Goal: Task Accomplishment & Management: Complete application form

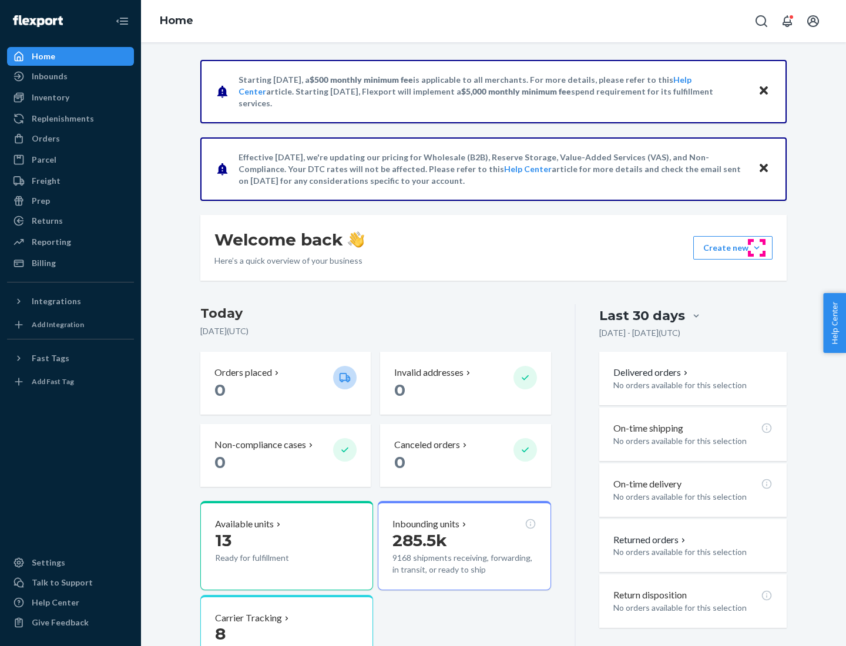
click at [757, 248] on button "Create new Create new inbound Create new order Create new product" at bounding box center [732, 248] width 79 height 24
click at [71, 76] on div "Inbounds" at bounding box center [70, 76] width 125 height 16
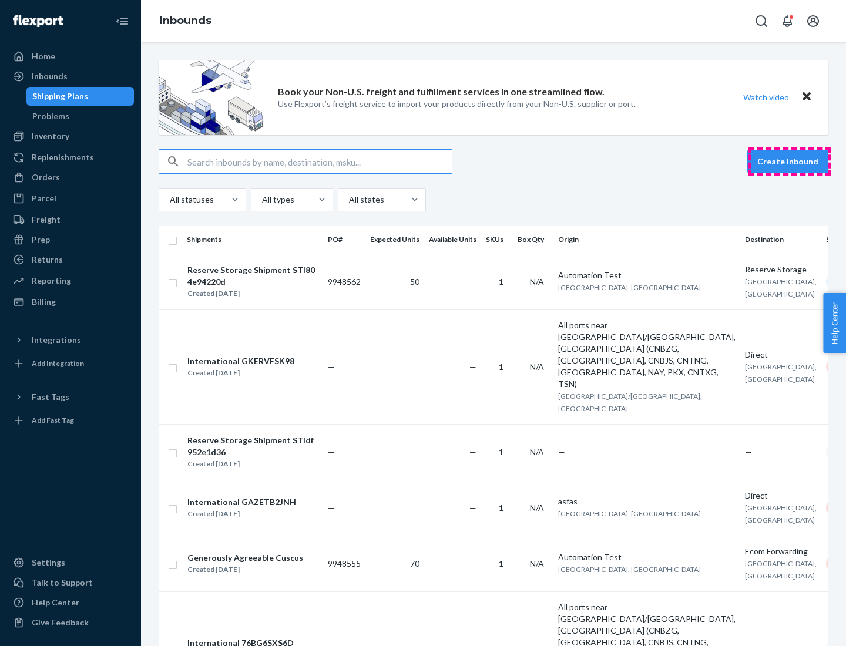
click at [790, 162] on button "Create inbound" at bounding box center [788, 162] width 81 height 24
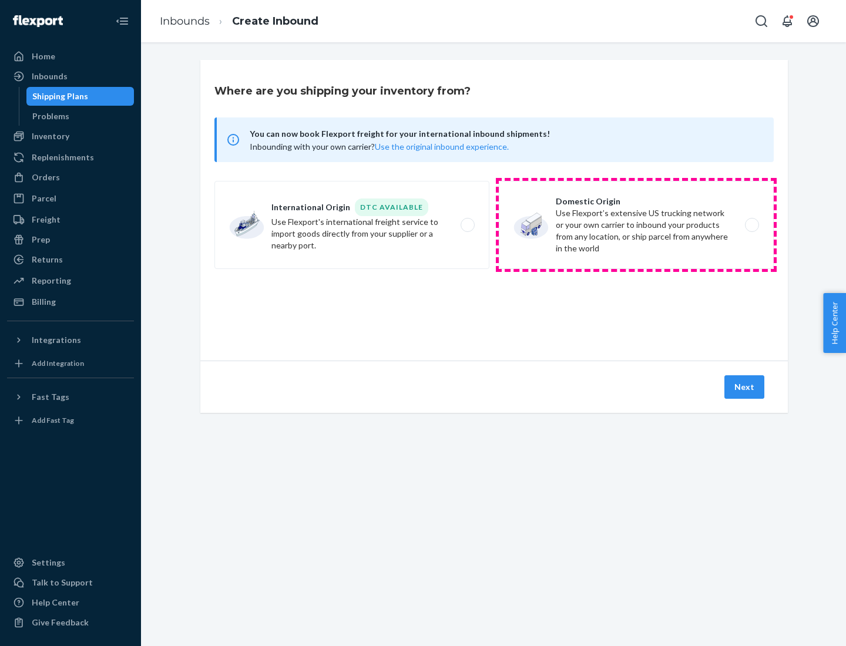
click at [636, 225] on label "Domestic Origin Use Flexport’s extensive US trucking network or your own carrie…" at bounding box center [636, 225] width 275 height 88
click at [752, 225] on input "Domestic Origin Use Flexport’s extensive US trucking network or your own carrie…" at bounding box center [756, 226] width 8 height 8
radio input "true"
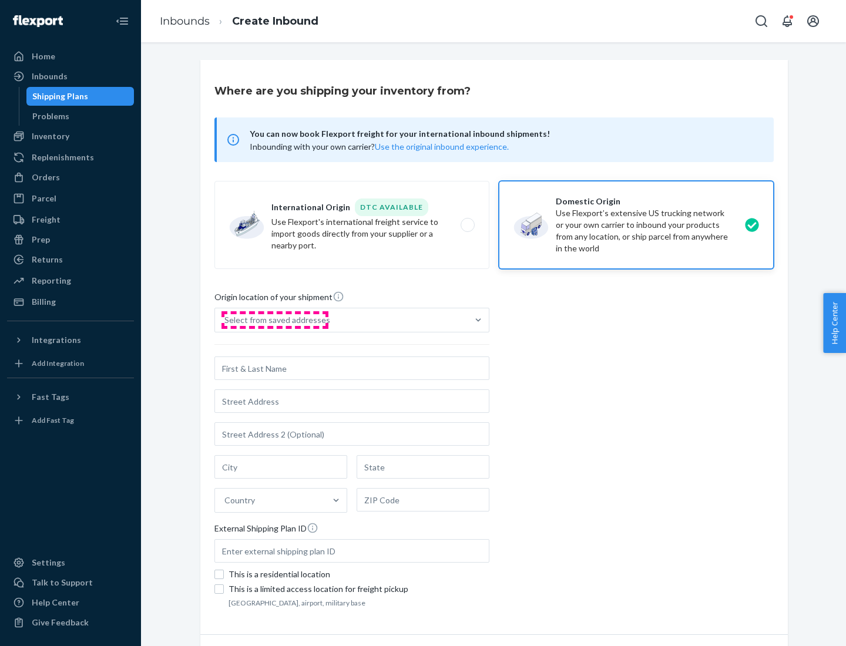
click at [274, 320] on div "Select from saved addresses" at bounding box center [277, 320] width 106 height 12
click at [226, 320] on input "Select from saved addresses" at bounding box center [224, 320] width 1 height 12
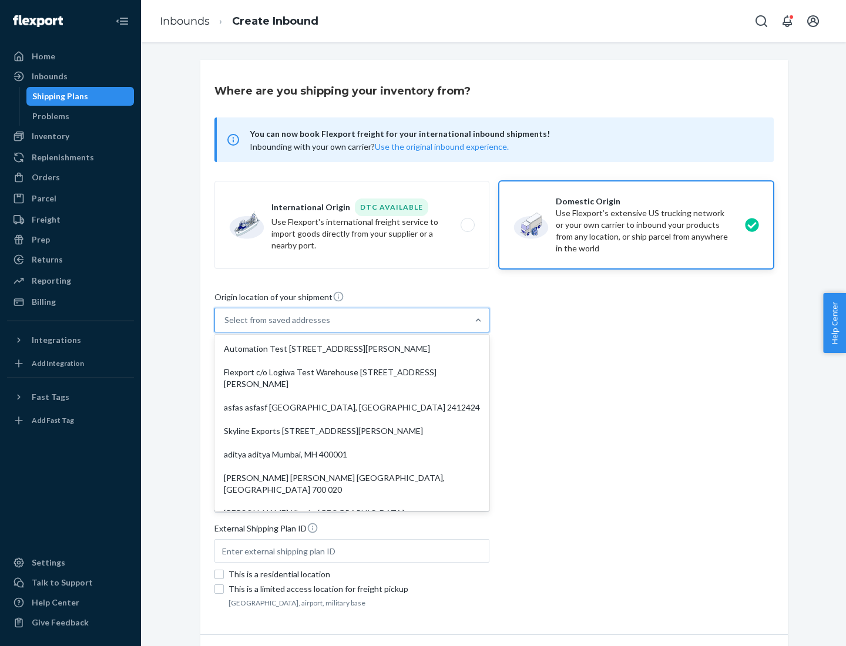
scroll to position [5, 0]
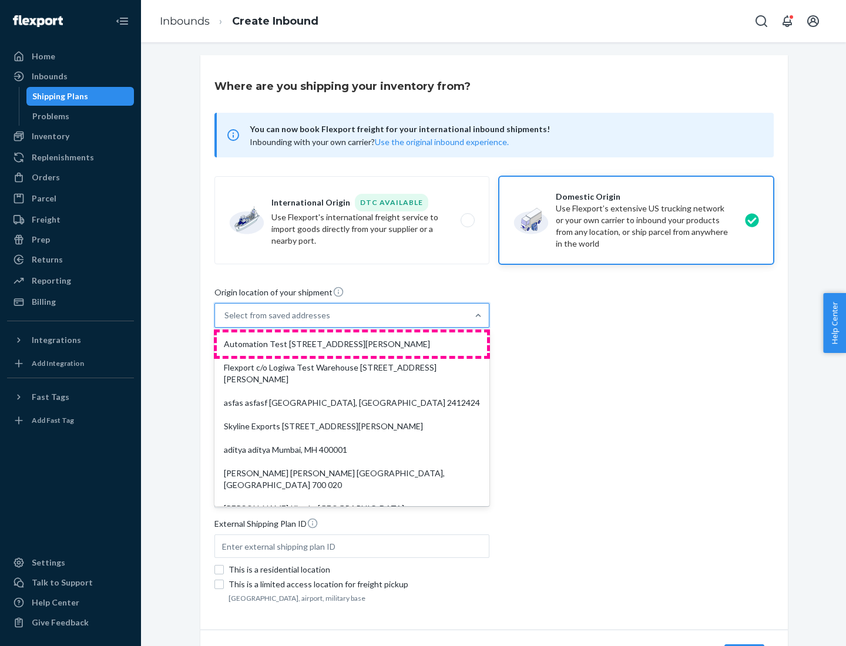
click at [352, 344] on div "Automation Test [STREET_ADDRESS][PERSON_NAME]" at bounding box center [352, 345] width 270 height 24
click at [226, 321] on input "option Automation Test [STREET_ADDRESS][PERSON_NAME]. 9 results available. Use …" at bounding box center [224, 316] width 1 height 12
type input "Automation Test"
type input "9th Floor"
type input "[GEOGRAPHIC_DATA]"
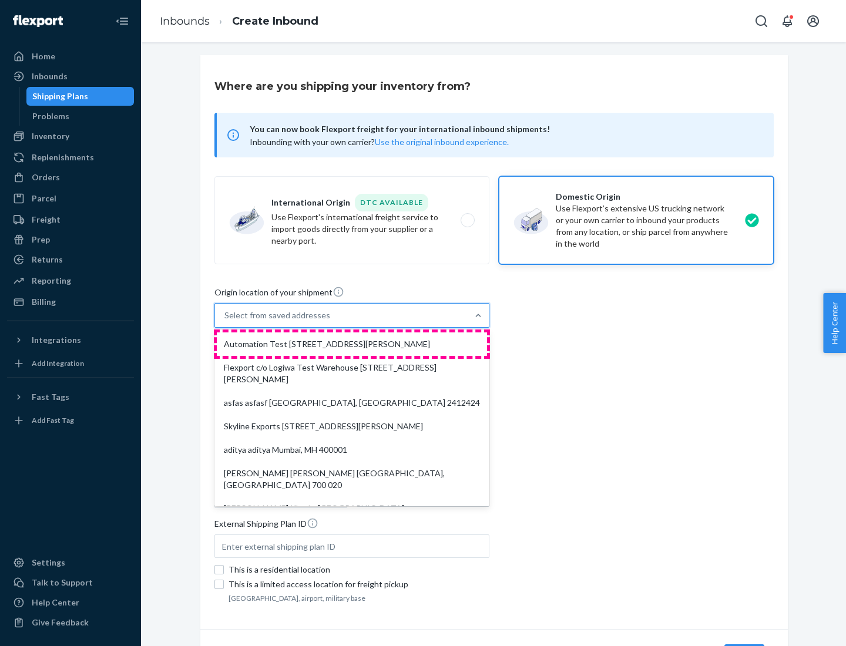
type input "CA"
type input "94104"
type input "[STREET_ADDRESS][PERSON_NAME]"
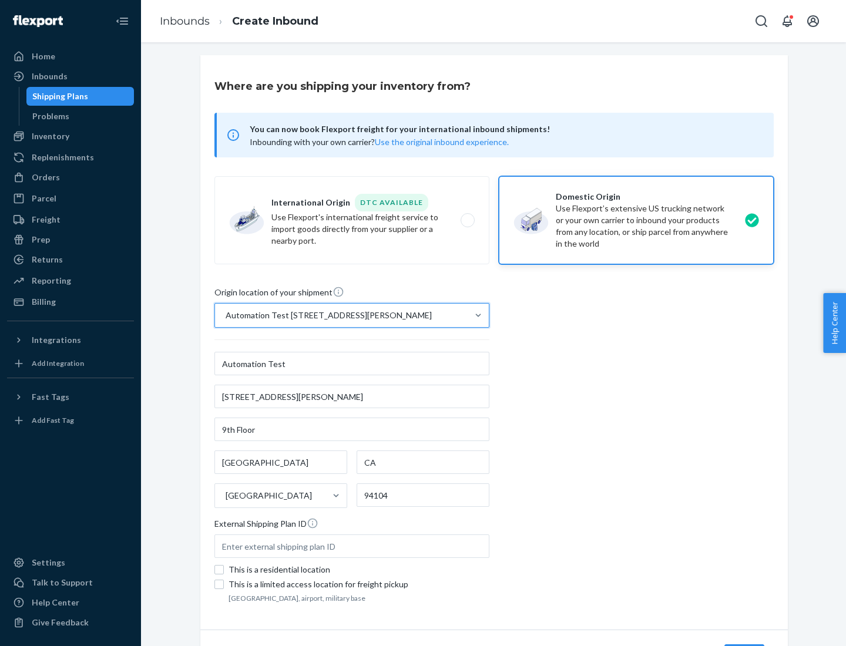
scroll to position [69, 0]
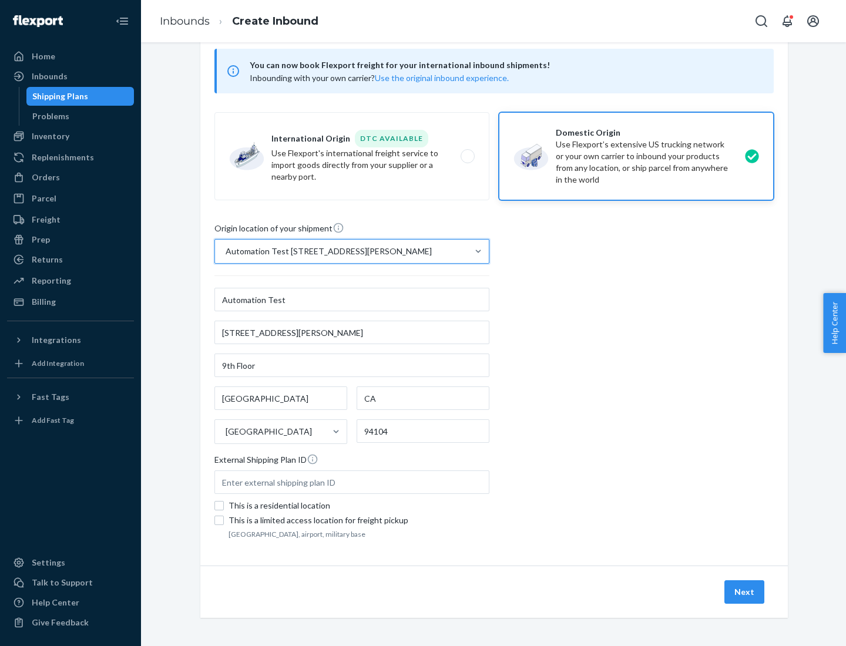
click at [745, 592] on button "Next" at bounding box center [745, 593] width 40 height 24
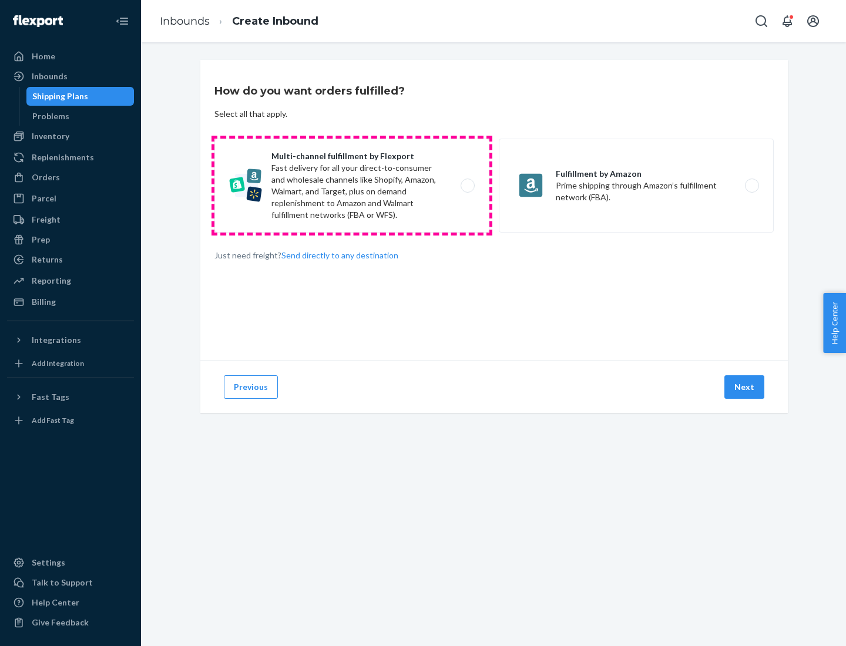
click at [352, 186] on label "Multi-channel fulfillment by Flexport Fast delivery for all your direct-to-cons…" at bounding box center [352, 186] width 275 height 94
click at [467, 186] on input "Multi-channel fulfillment by Flexport Fast delivery for all your direct-to-cons…" at bounding box center [471, 186] width 8 height 8
radio input "true"
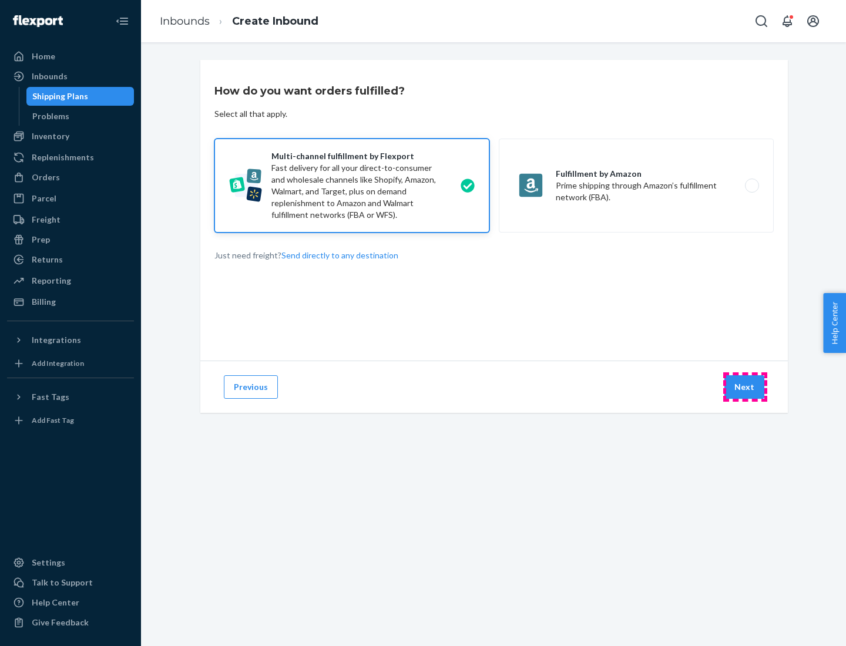
click at [745, 387] on button "Next" at bounding box center [745, 388] width 40 height 24
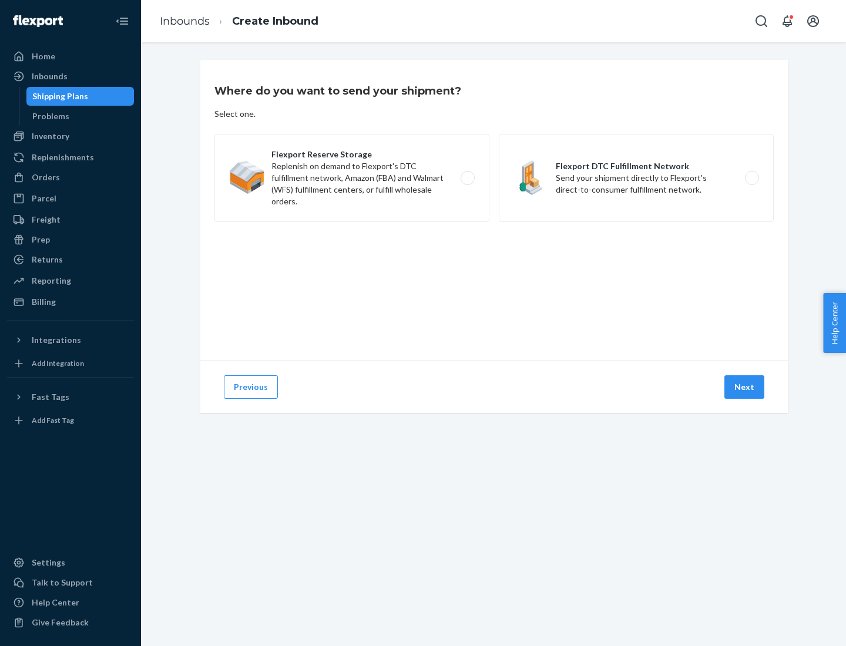
click at [636, 178] on label "Flexport DTC Fulfillment Network Send your shipment directly to Flexport's dire…" at bounding box center [636, 178] width 275 height 88
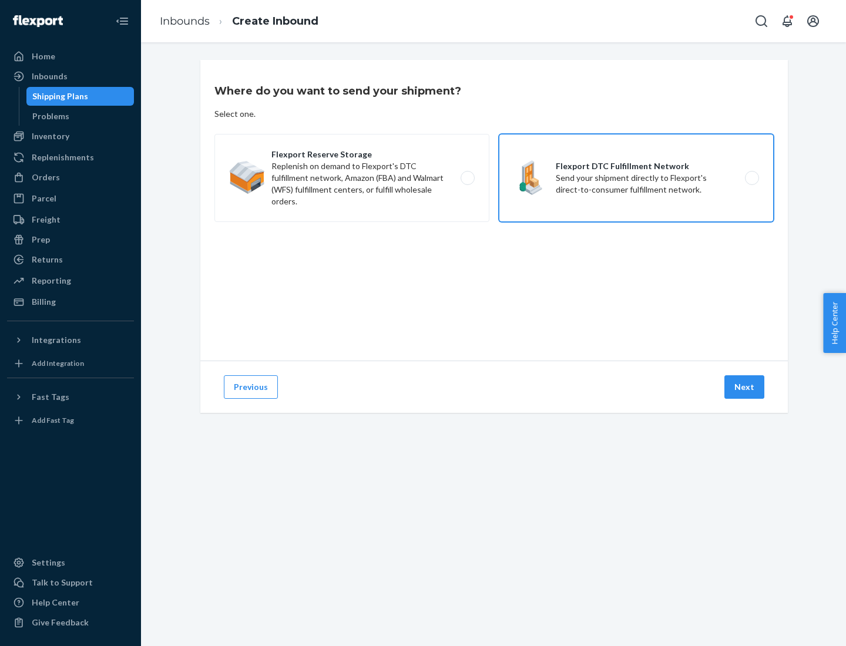
click at [752, 178] on input "Flexport DTC Fulfillment Network Send your shipment directly to Flexport's dire…" at bounding box center [756, 179] width 8 height 8
radio input "true"
click at [745, 387] on button "Next" at bounding box center [745, 388] width 40 height 24
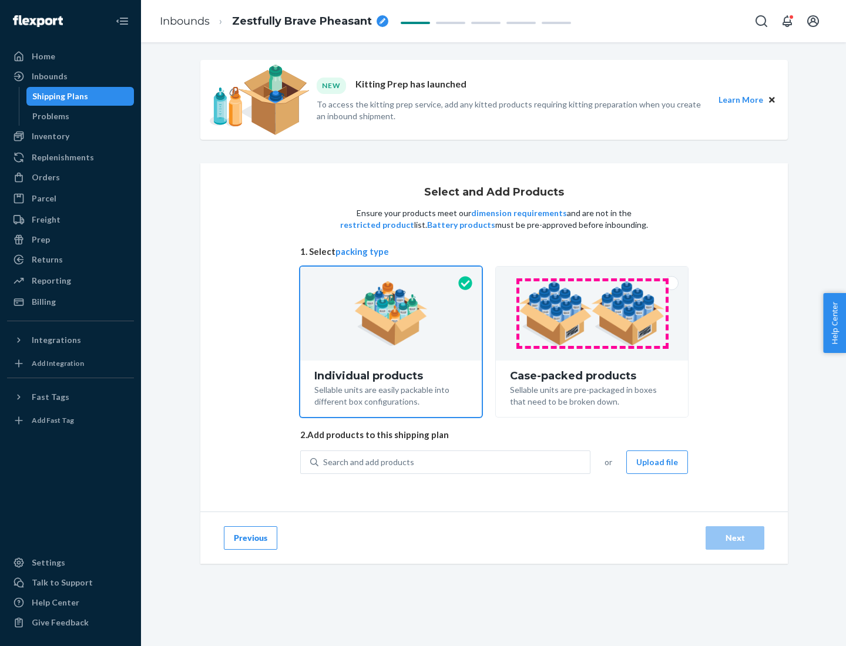
click at [592, 314] on img at bounding box center [592, 314] width 146 height 65
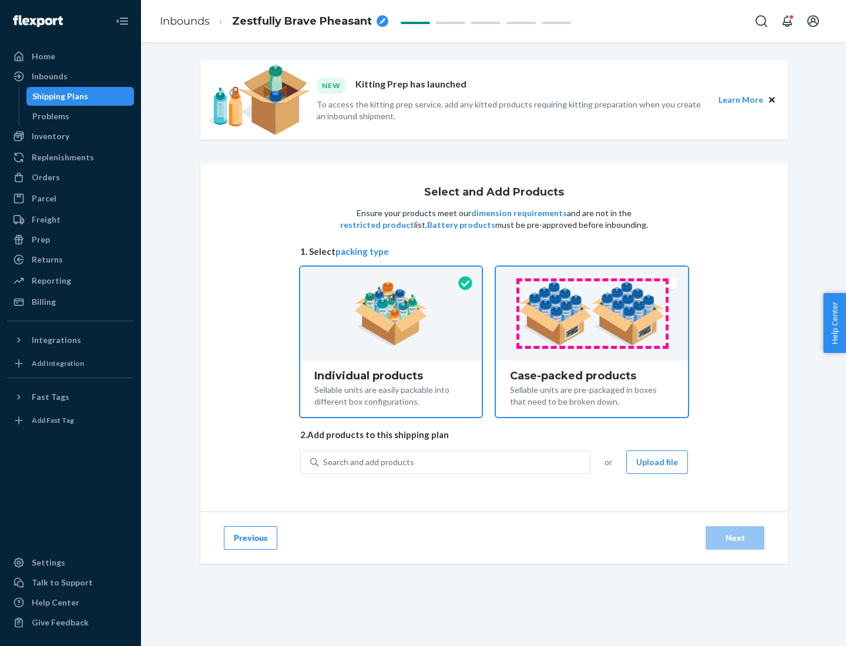
click at [592, 274] on input "Case-packed products Sellable units are pre-packaged in boxes that need to be b…" at bounding box center [592, 271] width 8 height 8
radio input "true"
radio input "false"
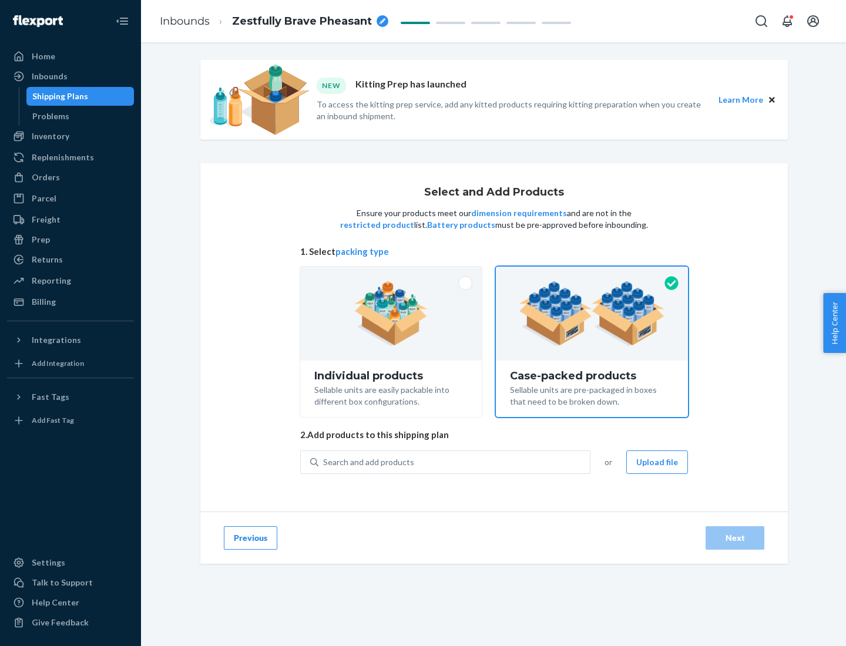
click at [455, 462] on div "Search and add products" at bounding box center [455, 462] width 272 height 21
click at [324, 462] on input "Search and add products" at bounding box center [323, 463] width 1 height 12
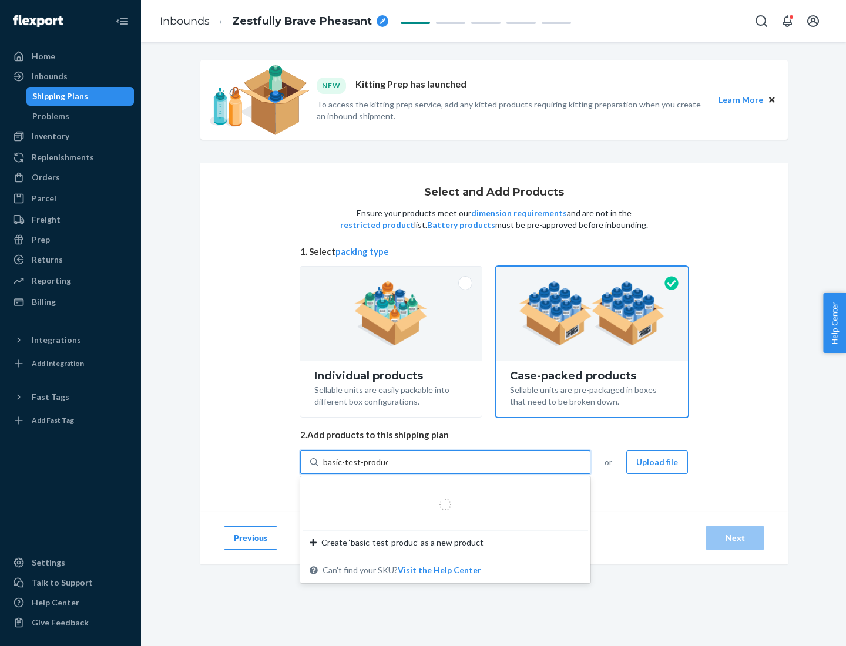
type input "basic-test-product-1"
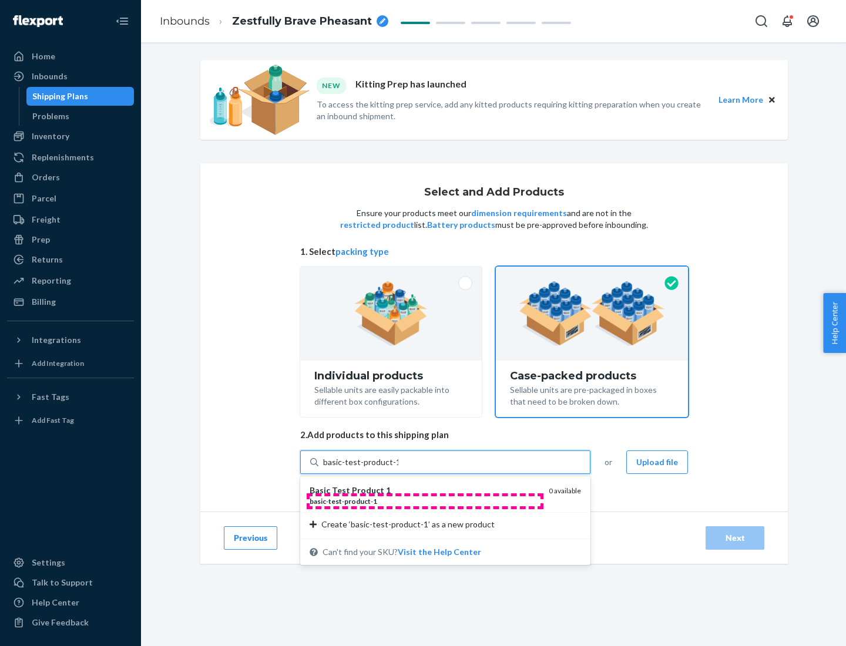
click at [425, 501] on div "basic - test - product - 1" at bounding box center [425, 502] width 230 height 10
click at [398, 468] on input "basic-test-product-1" at bounding box center [360, 463] width 75 height 12
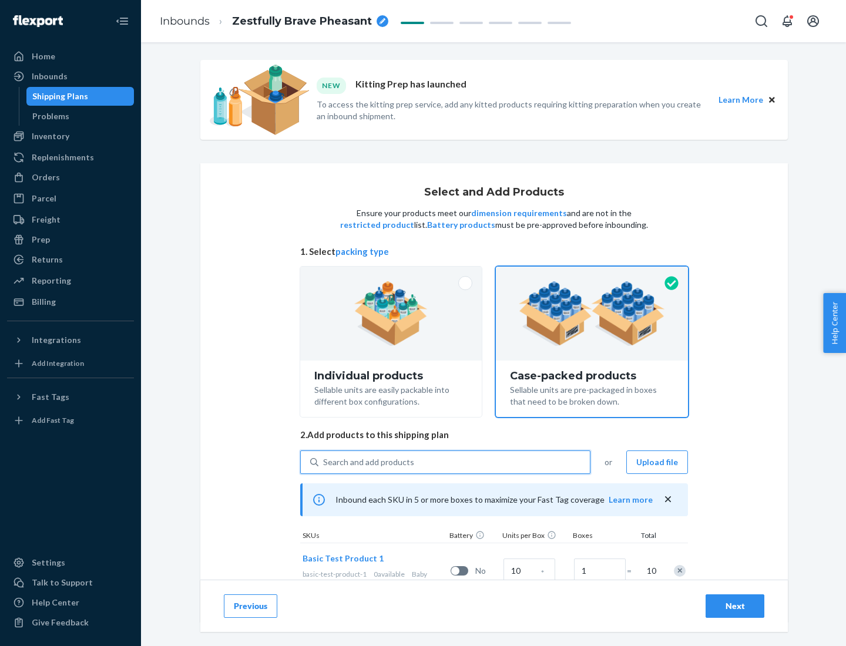
scroll to position [42, 0]
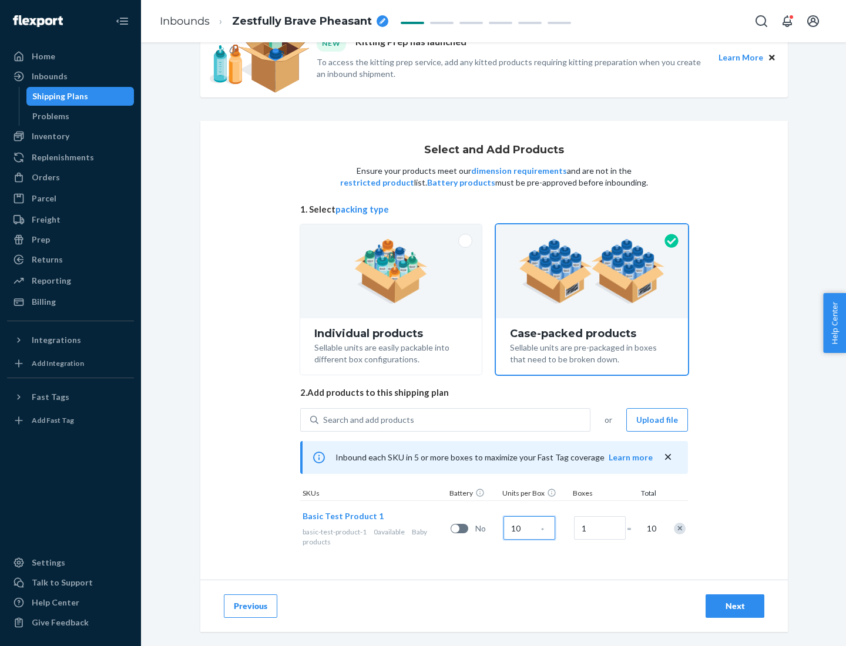
type input "10"
type input "7"
click at [735, 606] on div "Next" at bounding box center [735, 607] width 39 height 12
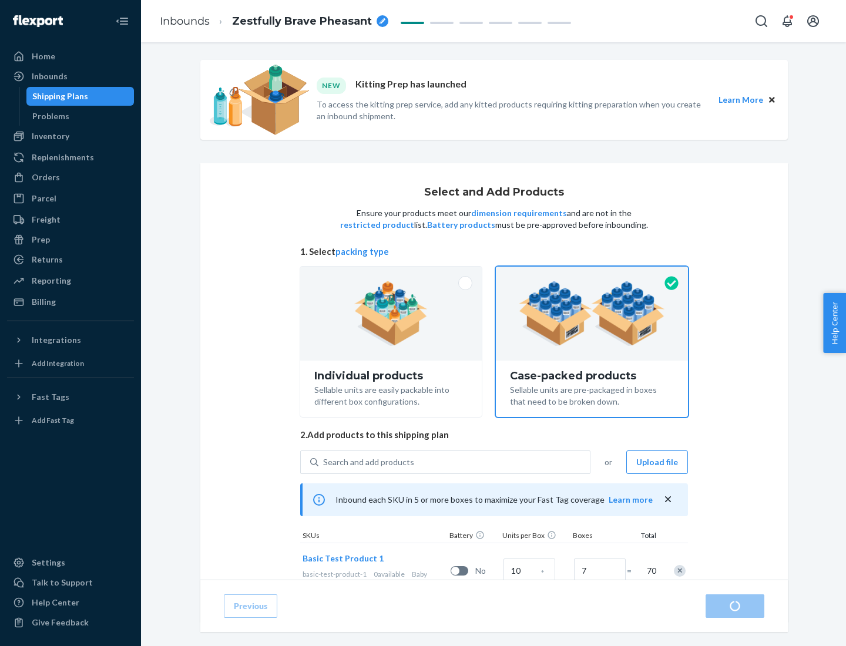
radio input "true"
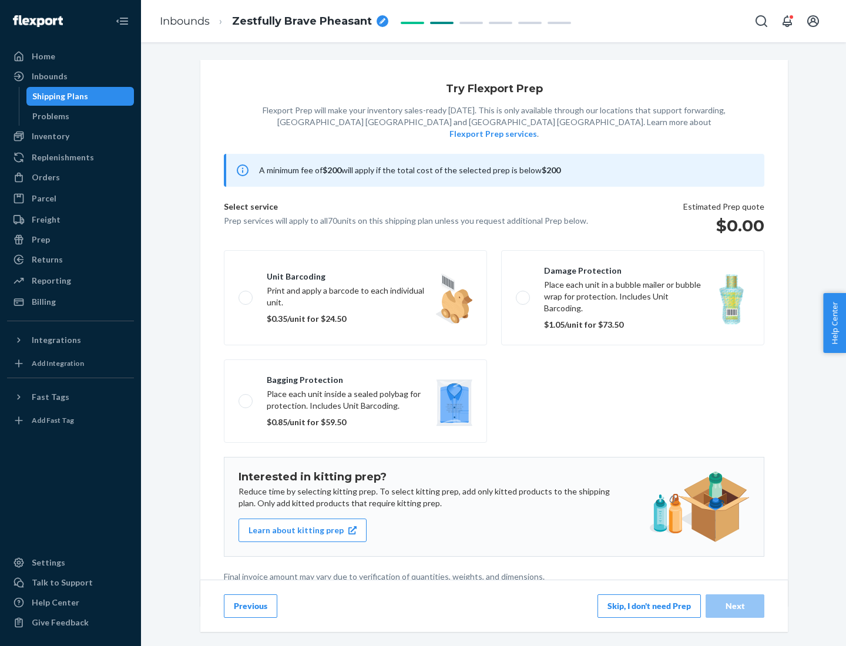
scroll to position [3, 0]
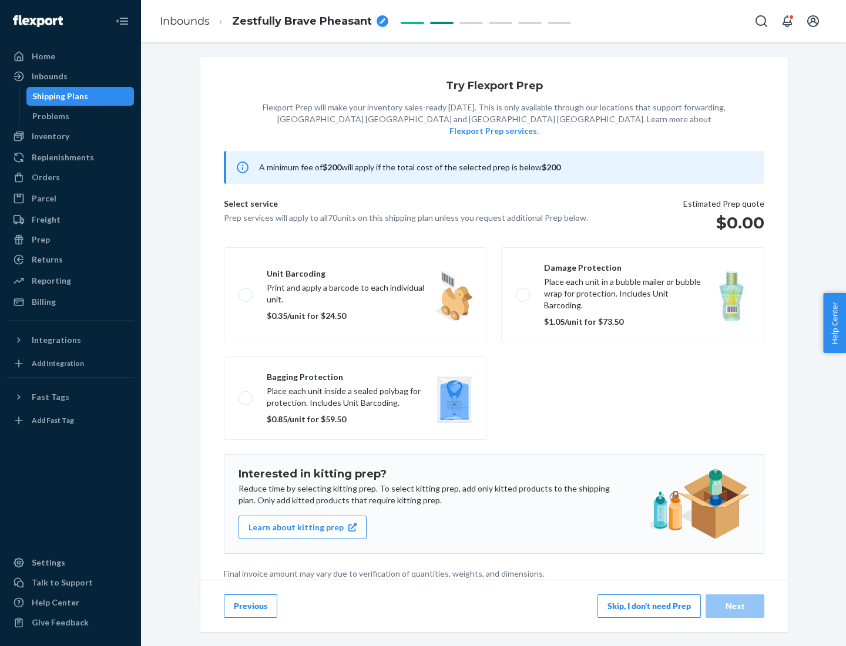
click at [356, 374] on label "Bagging protection Place each unit inside a sealed polybag for protection. Incl…" at bounding box center [355, 398] width 263 height 83
click at [246, 394] on input "Bagging protection Place each unit inside a sealed polybag for protection. Incl…" at bounding box center [243, 398] width 8 height 8
checkbox input "true"
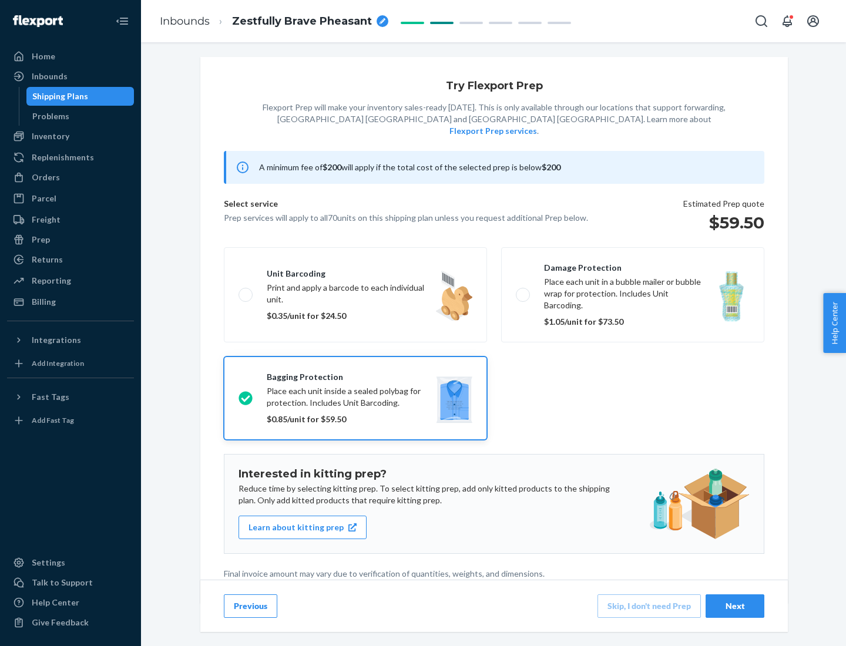
click at [735, 606] on div "Next" at bounding box center [735, 607] width 39 height 12
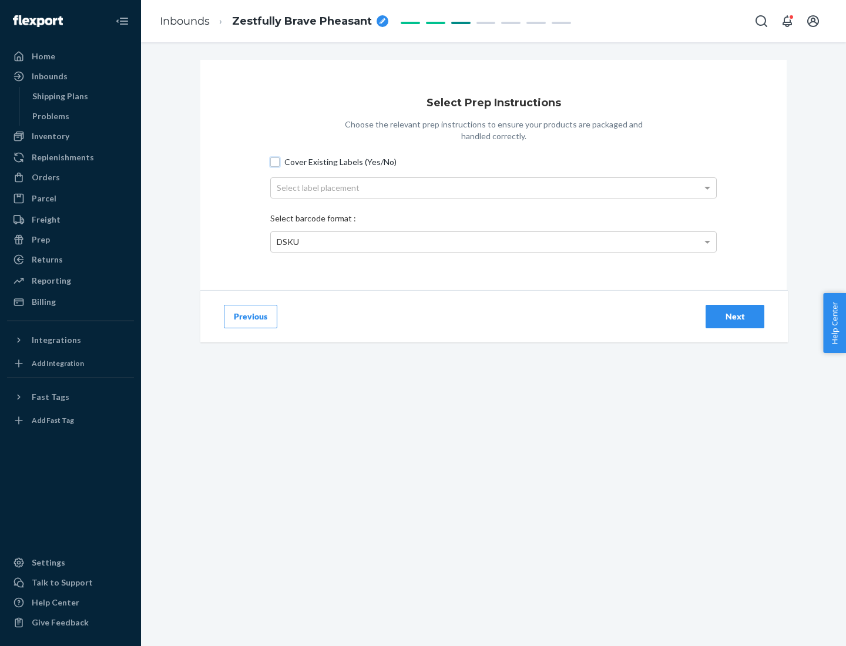
click at [275, 162] on input "Cover Existing Labels (Yes/No)" at bounding box center [274, 162] width 9 height 9
checkbox input "true"
click at [494, 187] on div "Select label placement" at bounding box center [493, 188] width 445 height 20
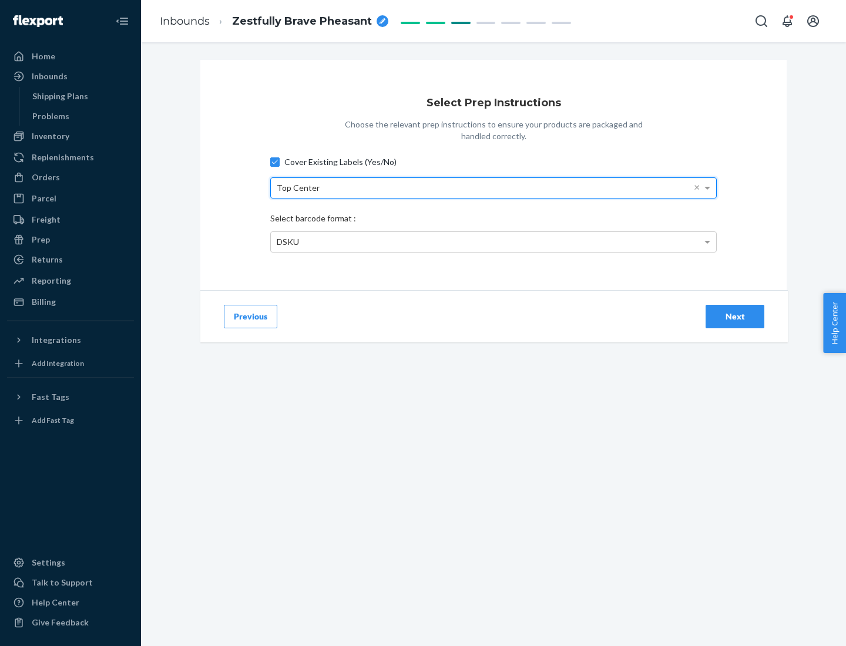
click at [494, 242] on div "DSKU" at bounding box center [493, 242] width 445 height 20
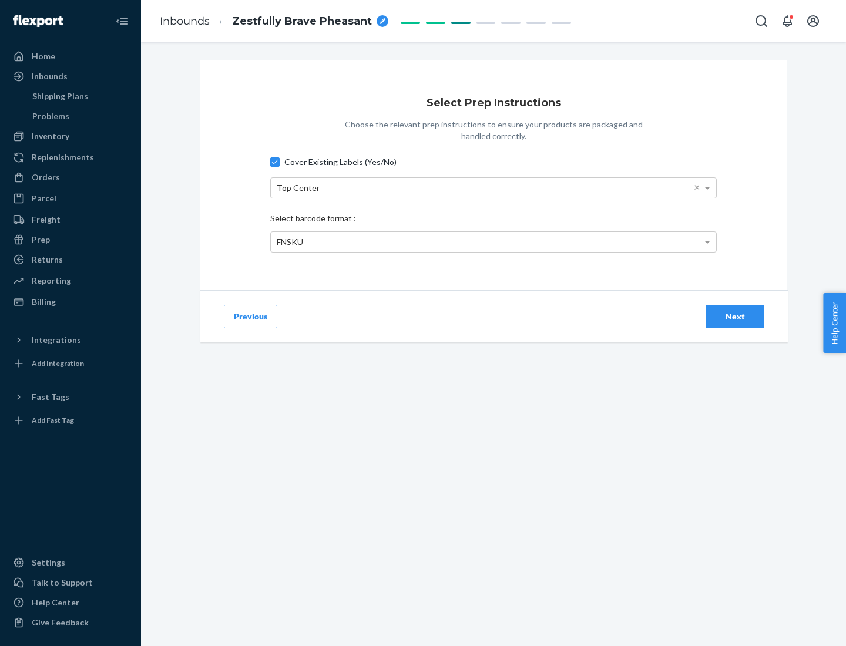
click at [735, 316] on div "Next" at bounding box center [735, 317] width 39 height 12
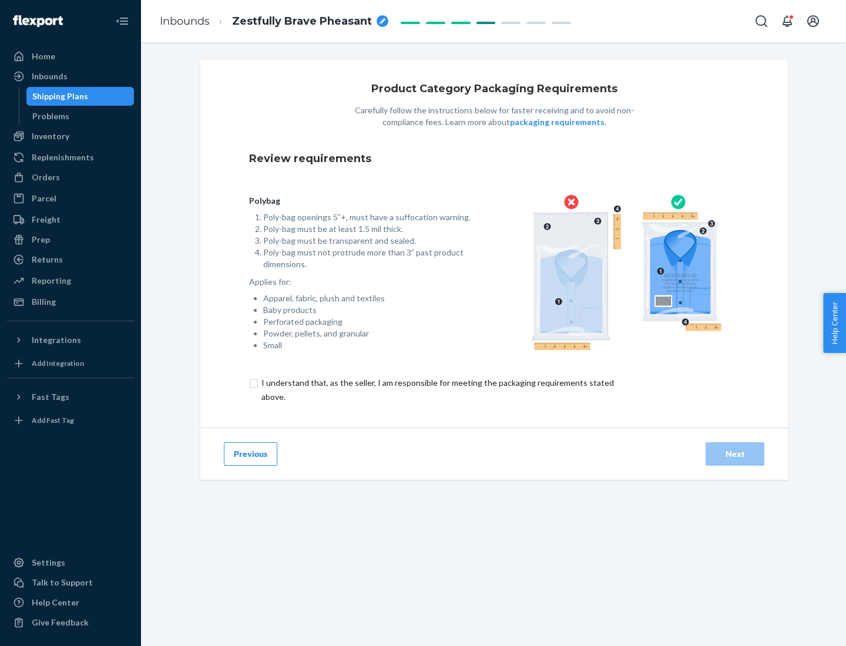
click at [437, 390] on input "checkbox" at bounding box center [444, 390] width 391 height 28
checkbox input "true"
click at [735, 454] on div "Next" at bounding box center [735, 454] width 39 height 12
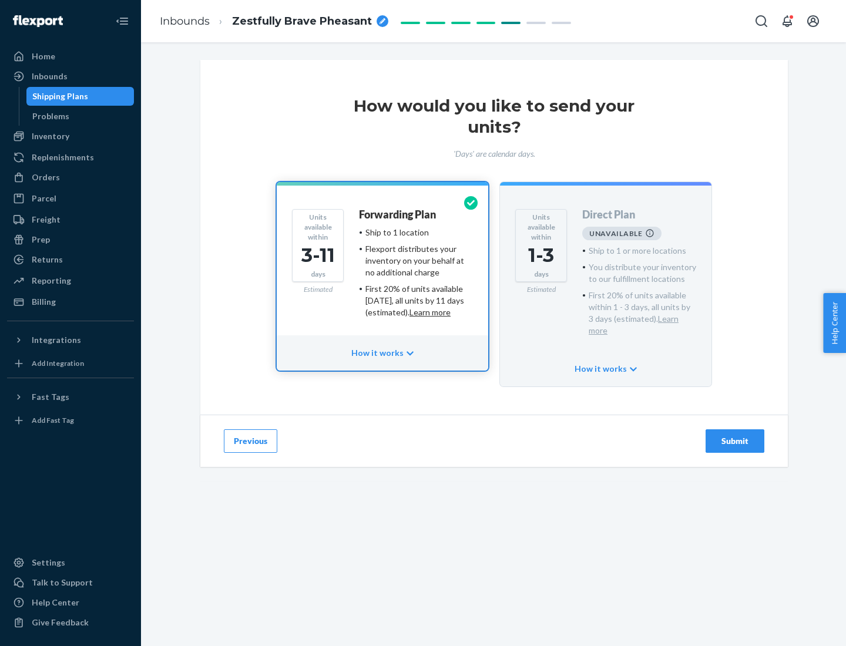
click at [398, 215] on h4 "Forwarding Plan" at bounding box center [397, 215] width 77 height 12
click at [735, 435] on div "Submit" at bounding box center [735, 441] width 39 height 12
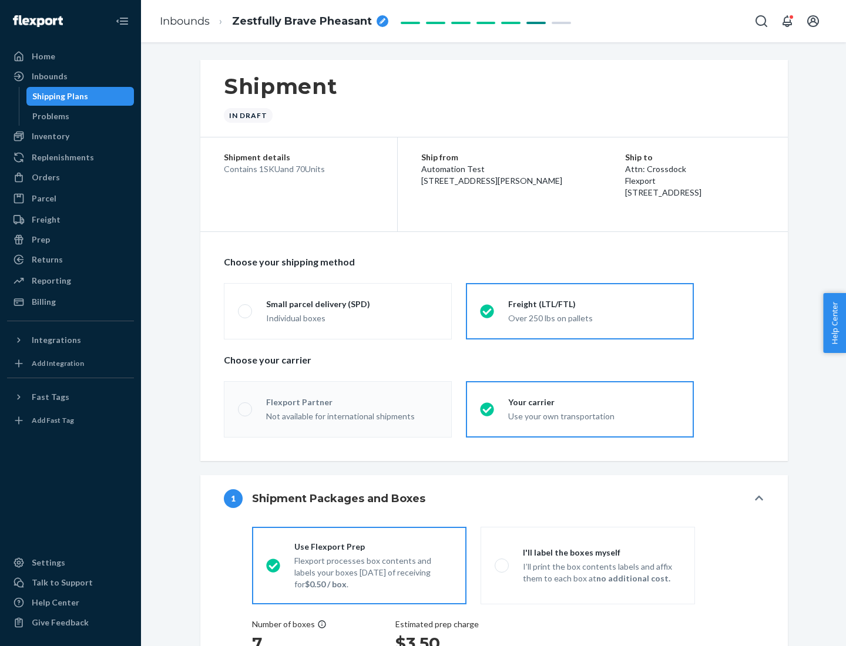
radio input "true"
radio input "false"
radio input "true"
radio input "false"
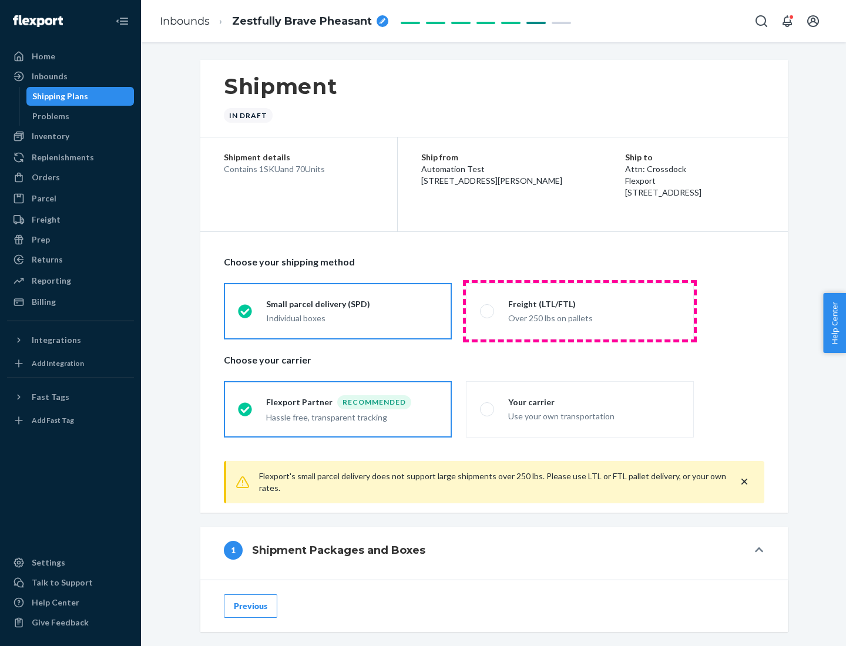
click at [580, 311] on div "Over 250 lbs on pallets" at bounding box center [594, 317] width 172 height 14
click at [488, 311] on input "Freight (LTL/FTL) Over 250 lbs on pallets" at bounding box center [484, 311] width 8 height 8
radio input "true"
radio input "false"
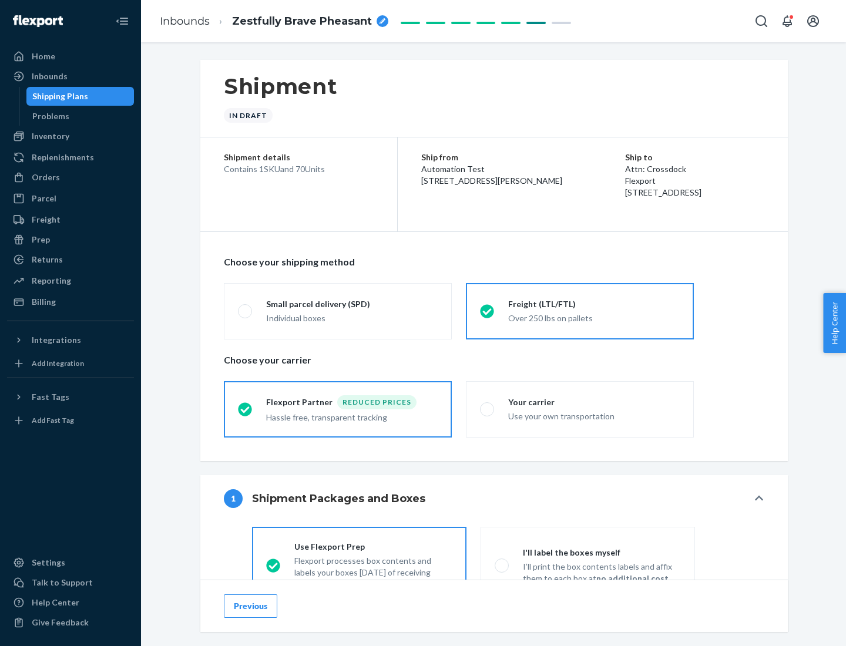
scroll to position [65, 0]
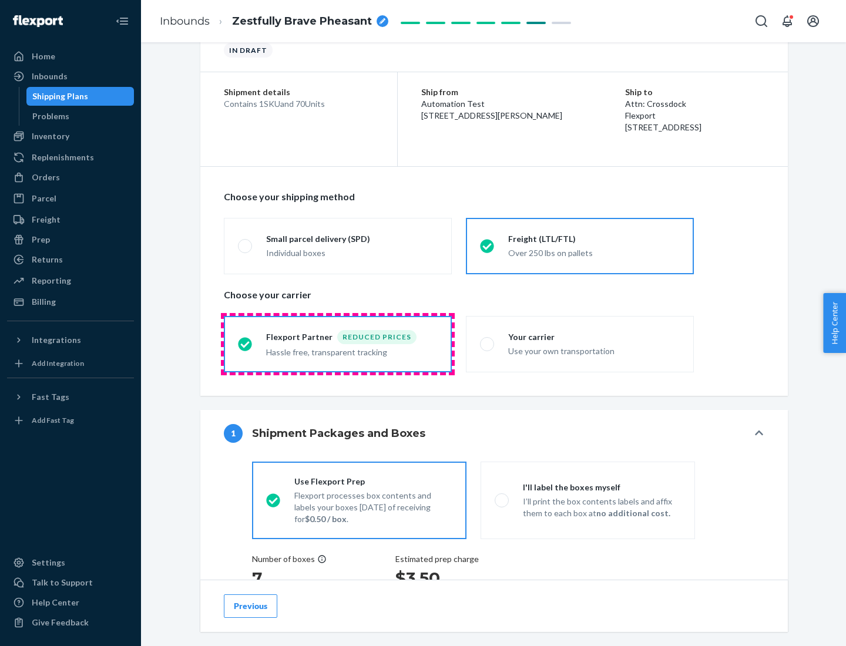
click at [338, 344] on div "Hassle free, transparent tracking" at bounding box center [352, 351] width 172 height 14
click at [246, 344] on input "Flexport Partner Reduced prices Hassle free, transparent tracking" at bounding box center [242, 344] width 8 height 8
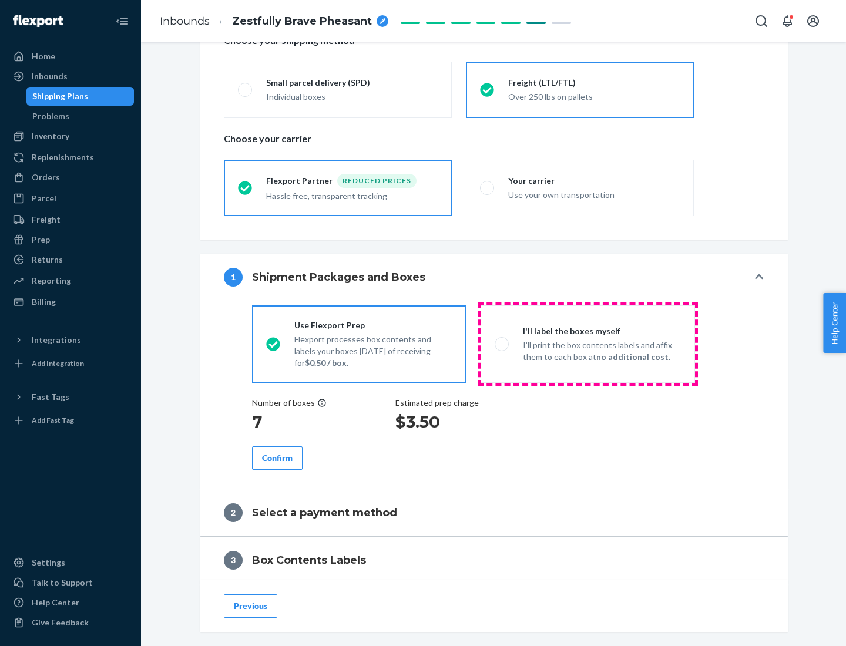
click at [588, 344] on p "I’ll print the box contents labels and affix them to each box at no additional …" at bounding box center [602, 352] width 158 height 24
click at [502, 344] on input "I'll label the boxes myself I’ll print the box contents labels and affix them t…" at bounding box center [499, 344] width 8 height 8
radio input "true"
radio input "false"
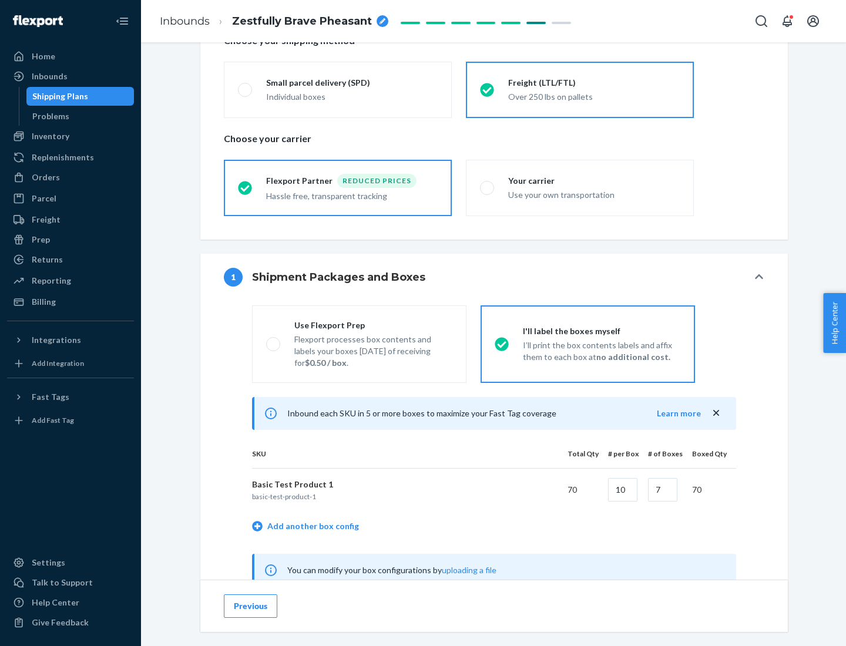
scroll to position [367, 0]
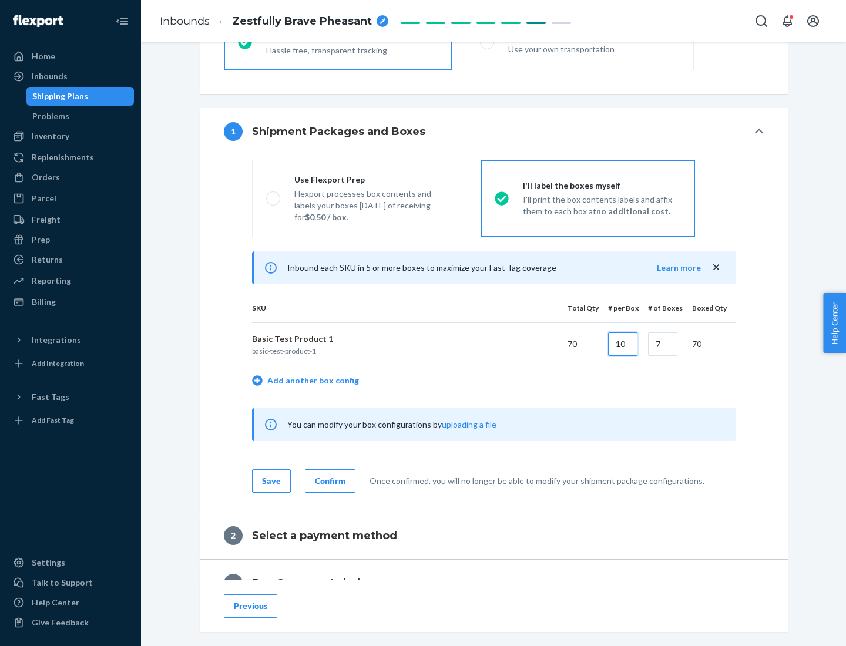
type input "10"
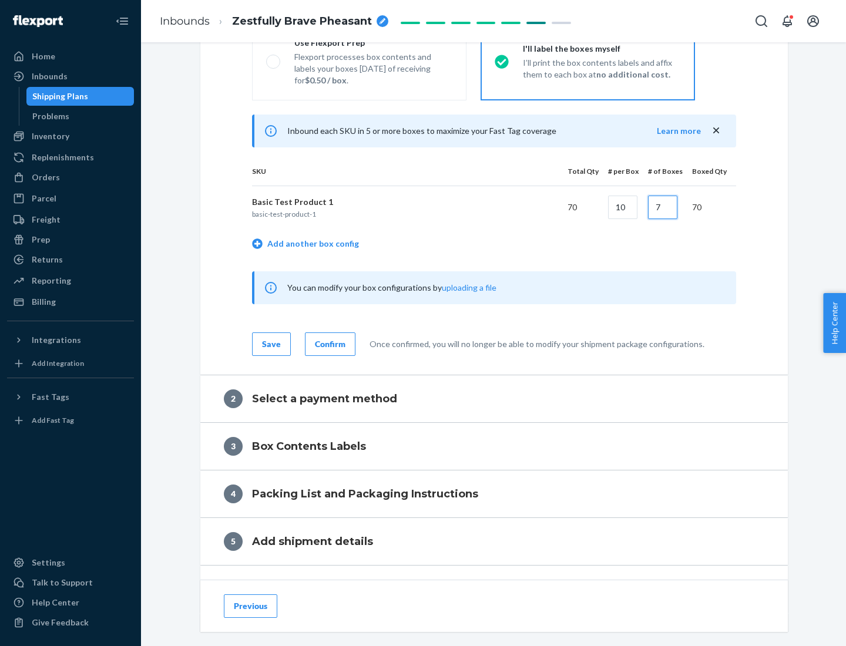
type input "7"
click at [329, 344] on div "Confirm" at bounding box center [330, 345] width 31 height 12
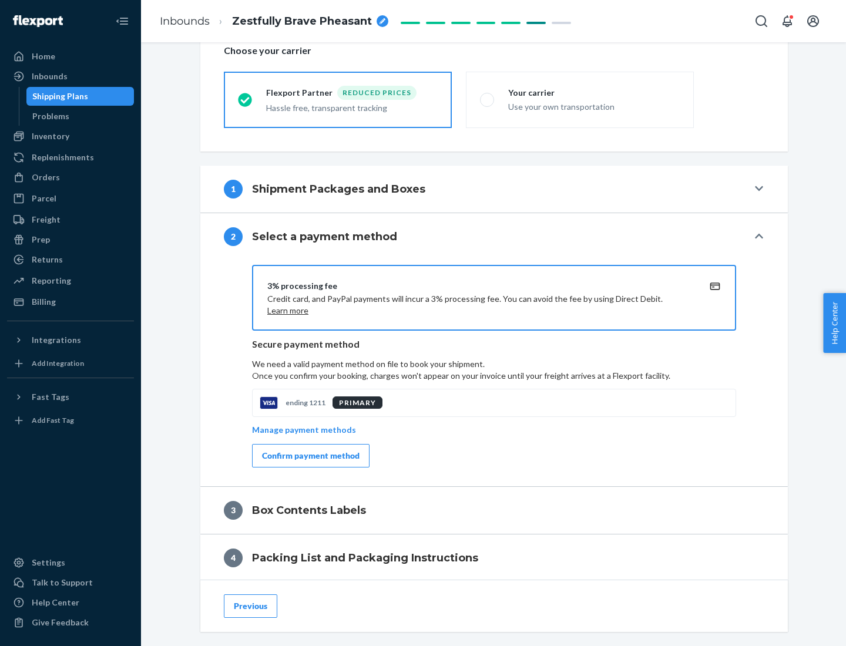
scroll to position [421, 0]
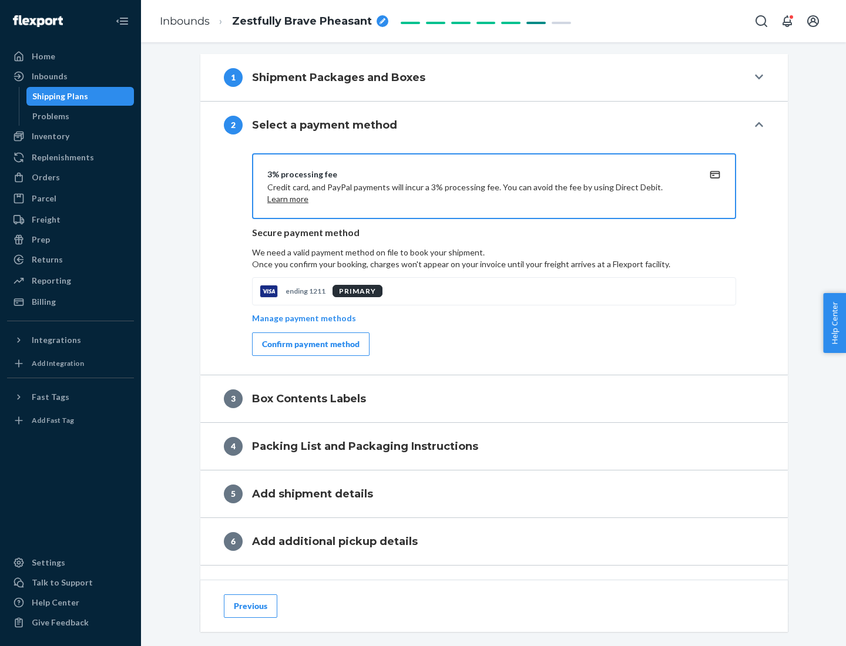
click at [310, 344] on div "Confirm payment method" at bounding box center [311, 345] width 98 height 12
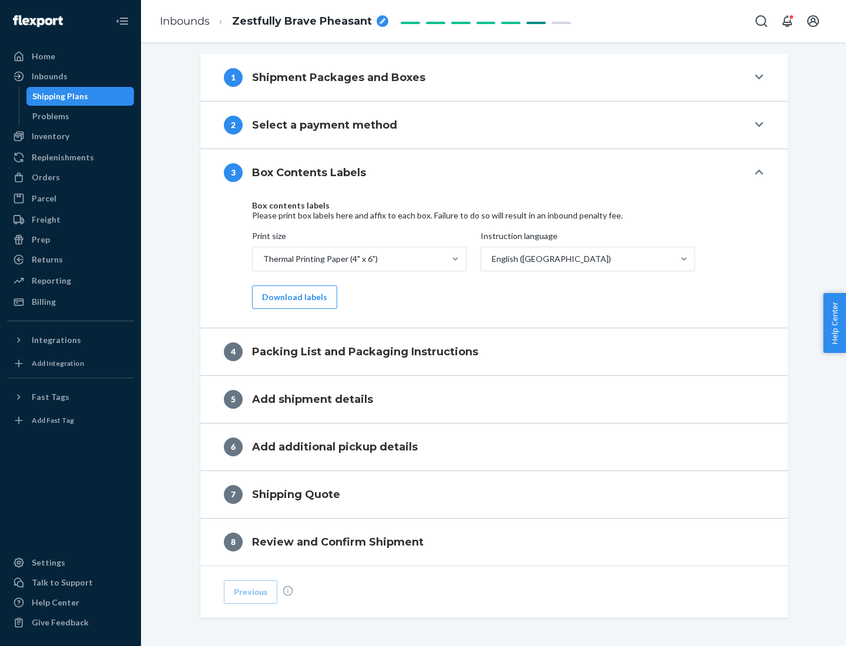
scroll to position [374, 0]
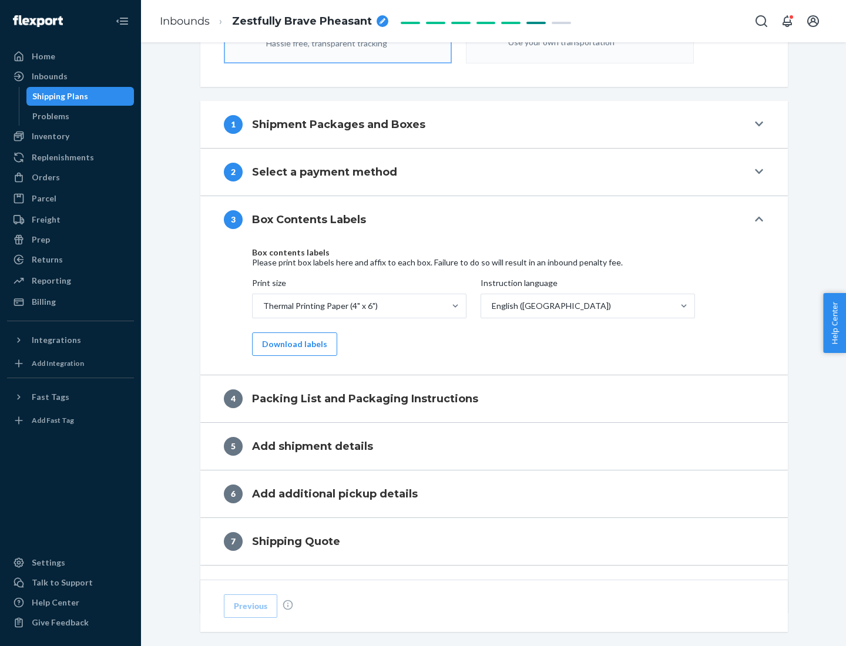
click at [292, 344] on button "Download labels" at bounding box center [294, 345] width 85 height 24
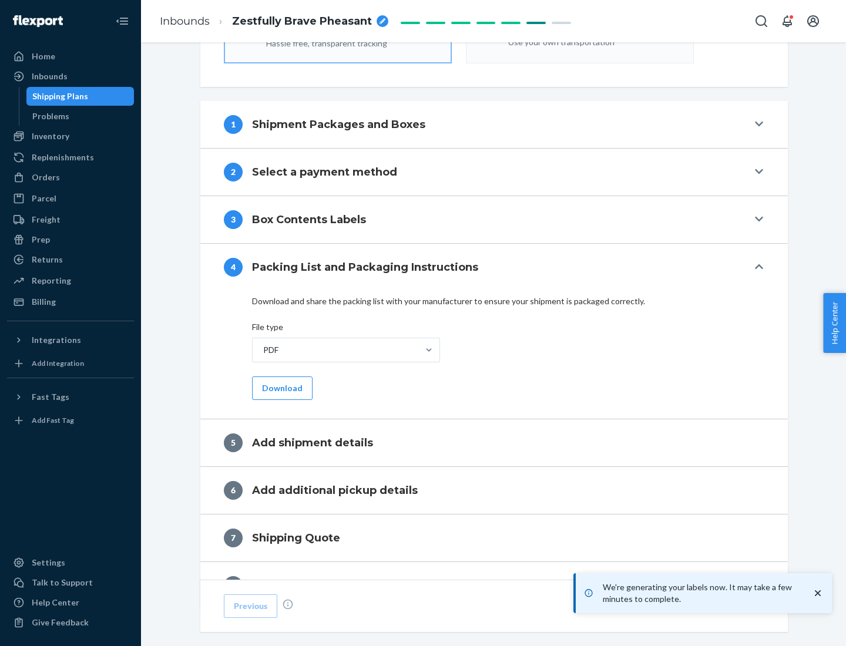
scroll to position [418, 0]
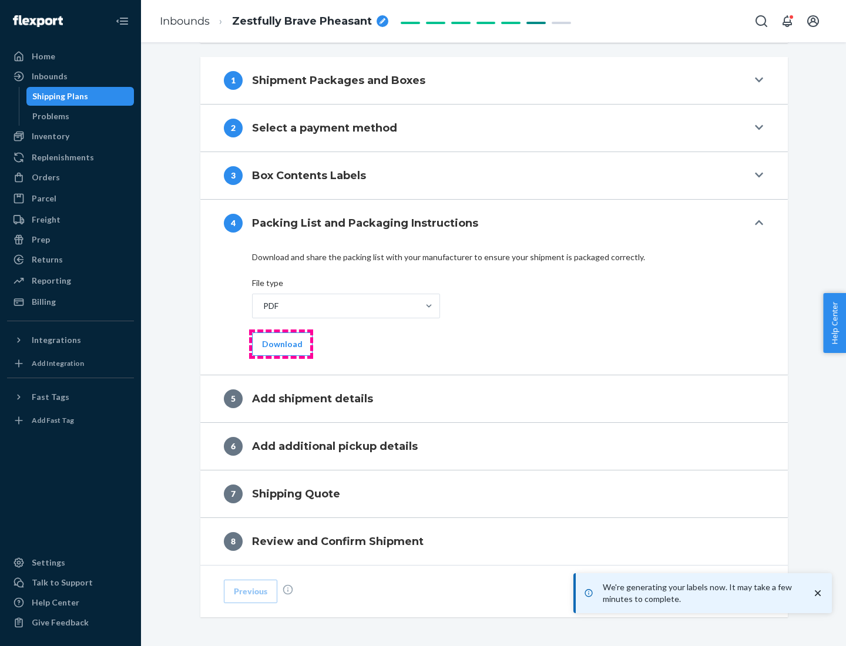
click at [281, 344] on button "Download" at bounding box center [282, 345] width 61 height 24
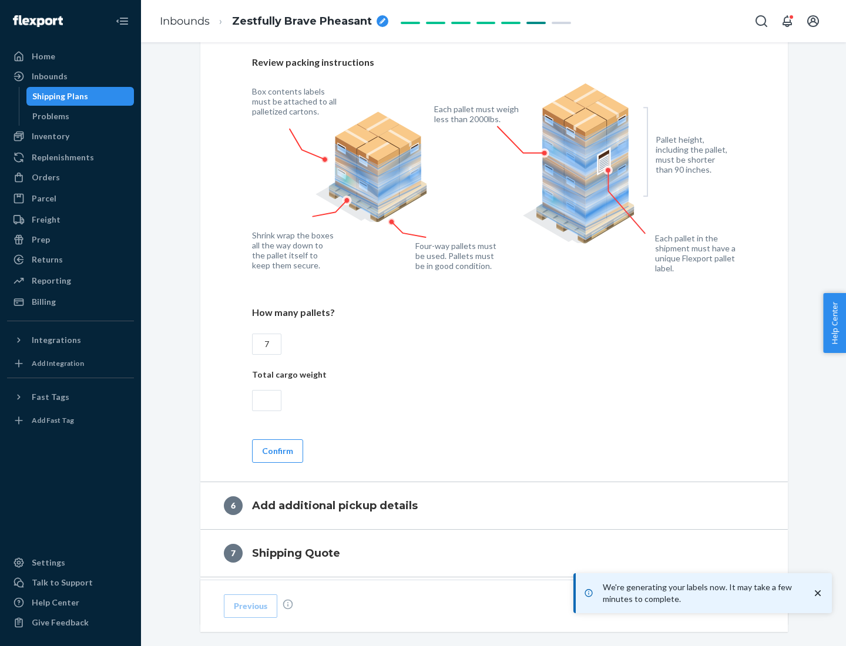
scroll to position [810, 0]
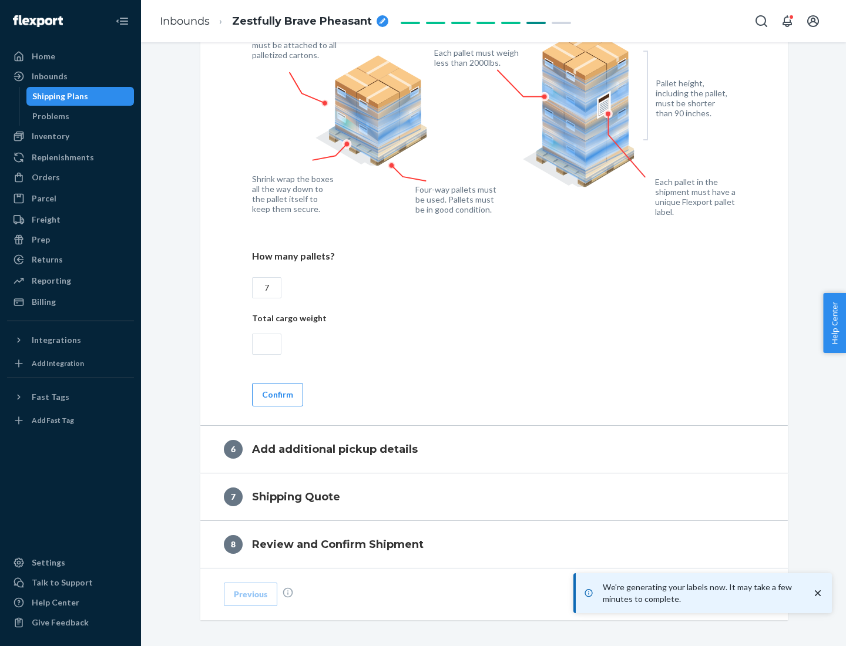
type input "7"
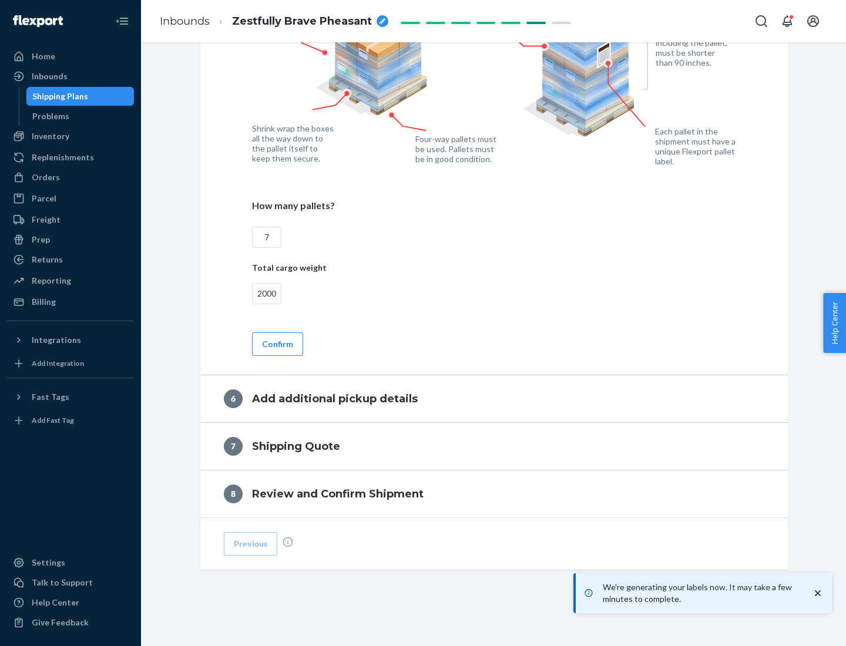
type input "2000"
click at [277, 344] on button "Confirm" at bounding box center [277, 345] width 51 height 24
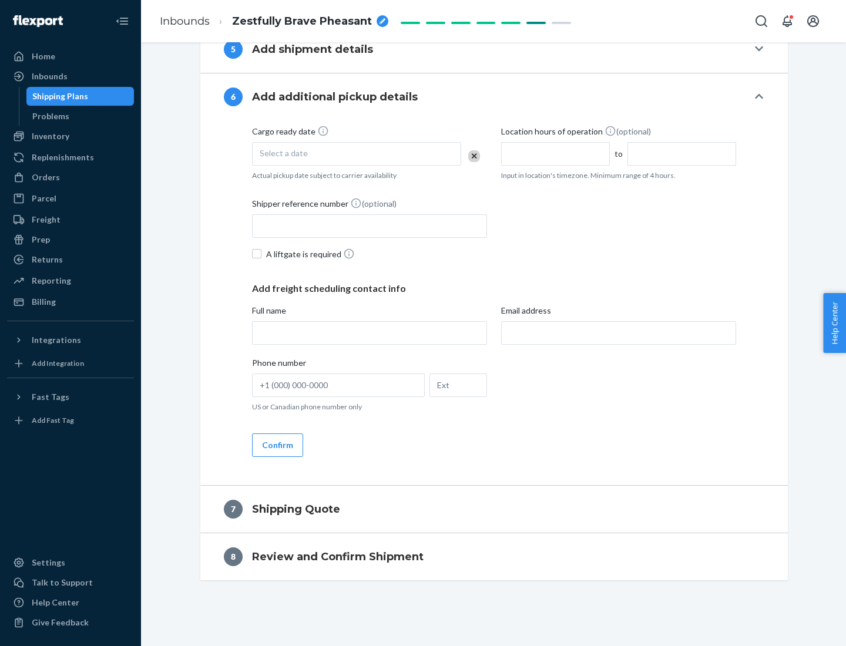
scroll to position [450, 0]
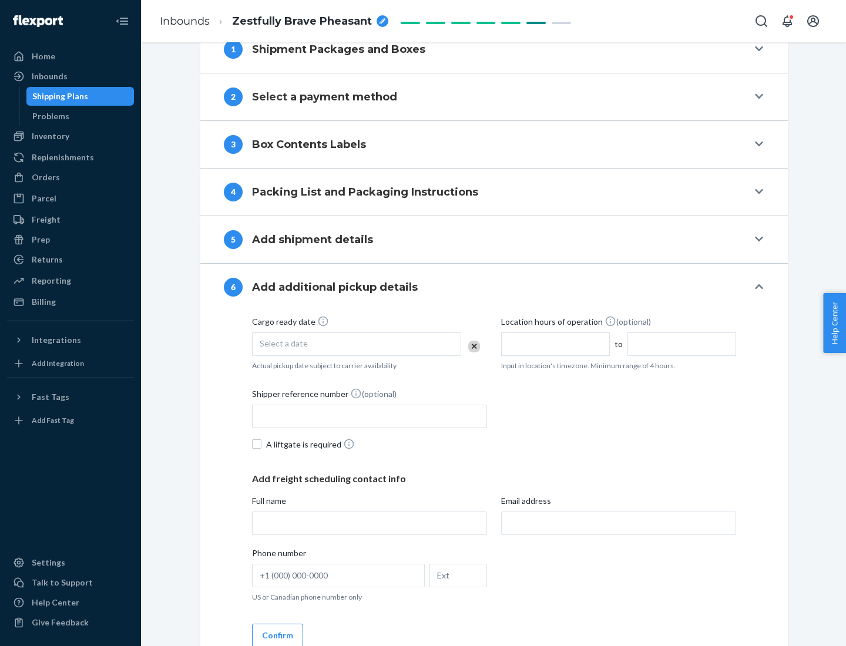
click at [357, 344] on div "Select a date" at bounding box center [356, 345] width 209 height 24
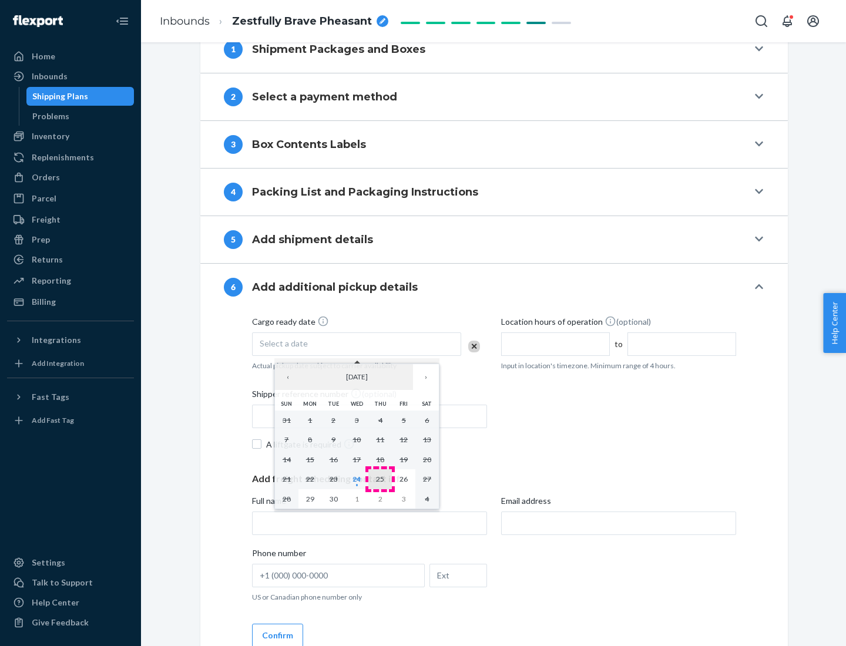
click at [380, 479] on abbr "25" at bounding box center [380, 479] width 8 height 9
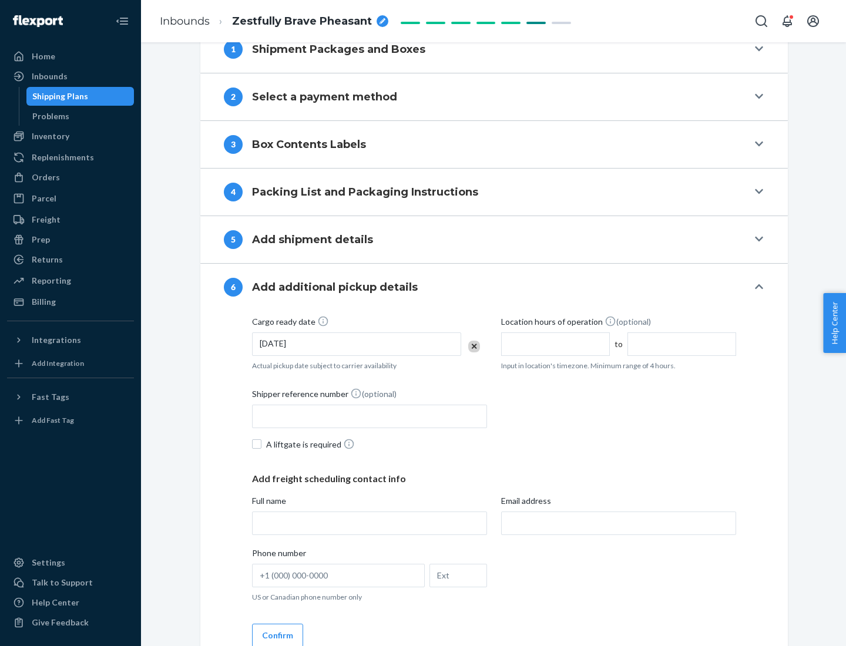
scroll to position [629, 0]
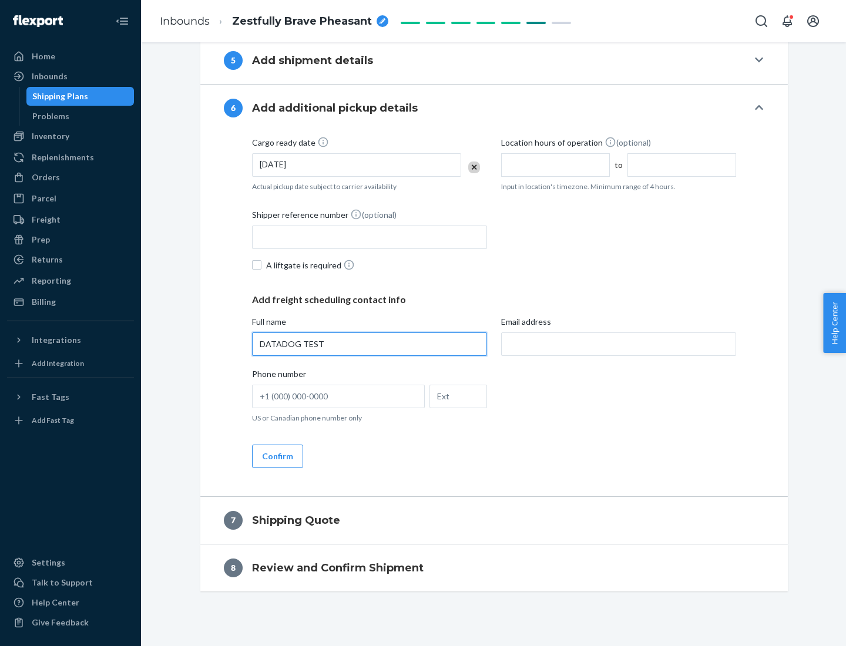
type input "DATADOG TEST"
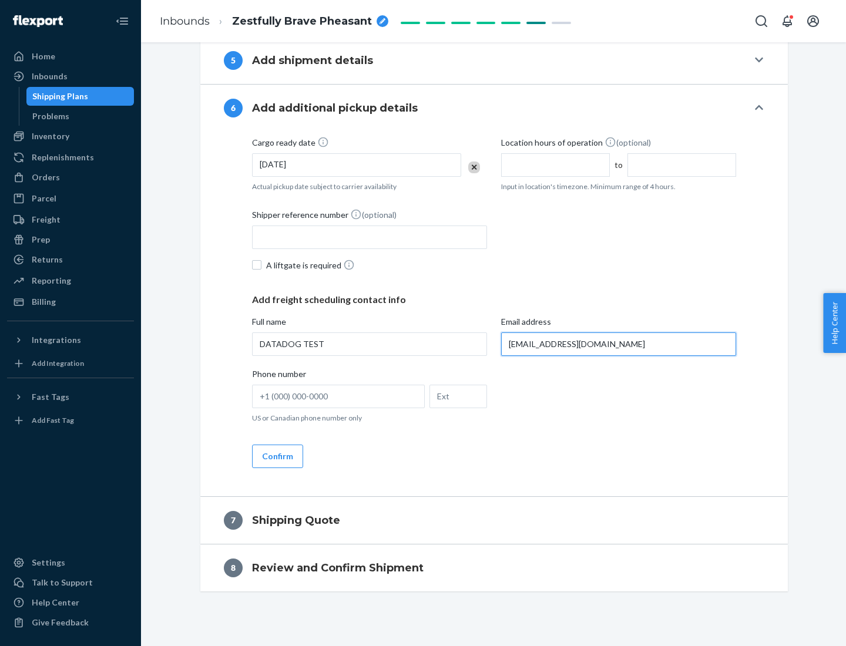
scroll to position [640, 0]
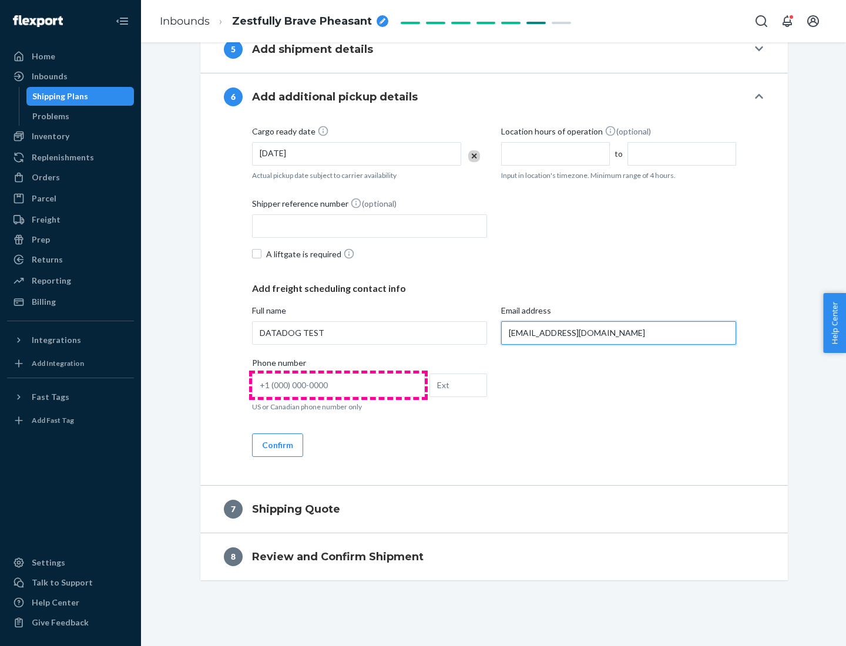
type input "[EMAIL_ADDRESS][DOMAIN_NAME]"
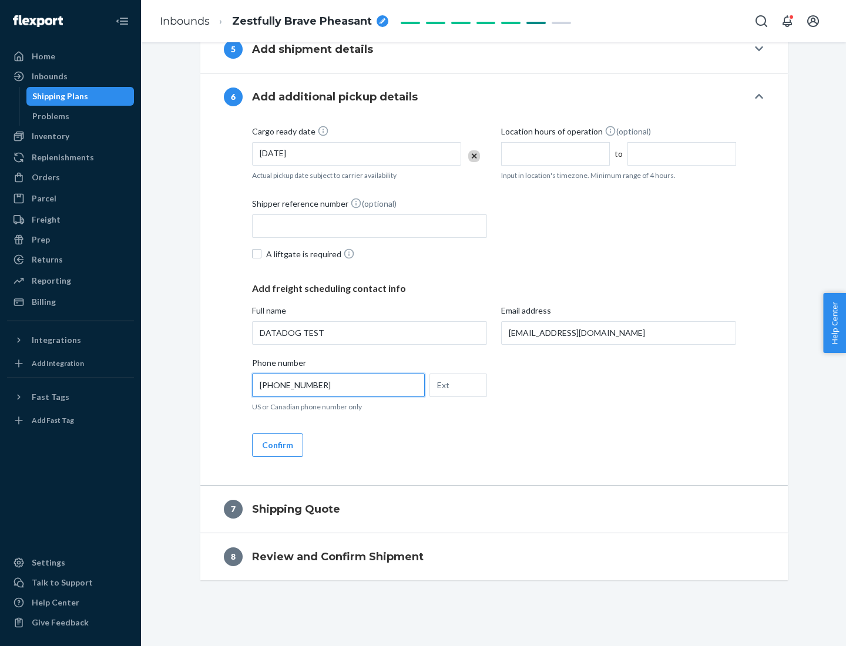
type input "[PHONE_NUMBER]"
click at [277, 445] on button "Confirm" at bounding box center [277, 446] width 51 height 24
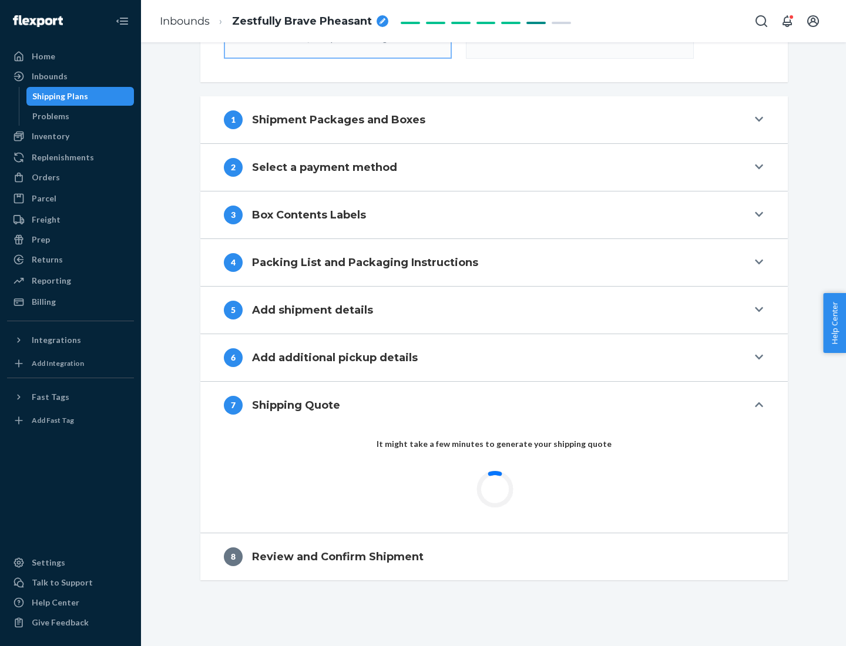
scroll to position [421, 0]
